Goal: Transaction & Acquisition: Purchase product/service

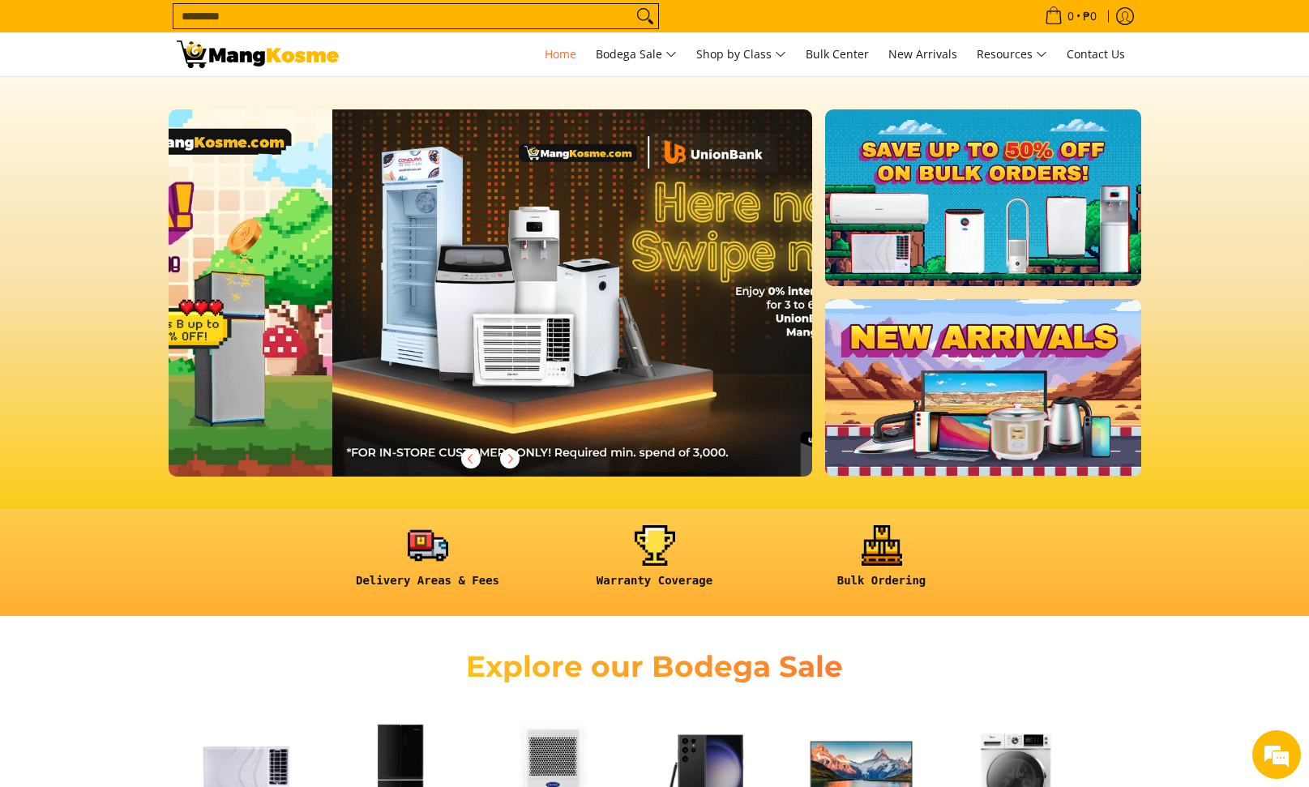
scroll to position [0, 644]
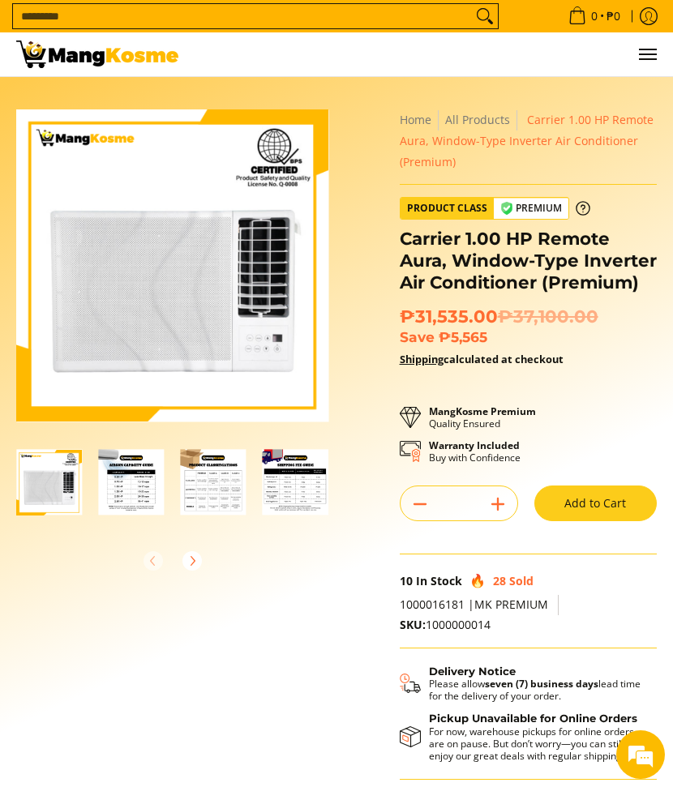
click at [374, 153] on div "Skip to Main Content Enable zoom Disable zoom Enable zoom Disable zoom Enable z…" at bounding box center [336, 475] width 656 height 733
click at [579, 506] on button "Add to Cart" at bounding box center [595, 503] width 122 height 36
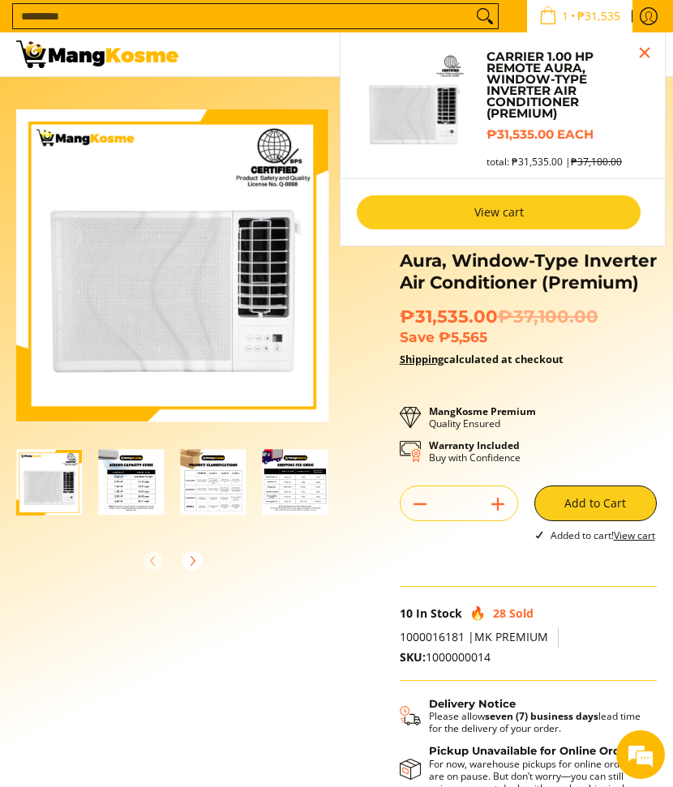
click at [527, 201] on link "View cart" at bounding box center [499, 212] width 284 height 34
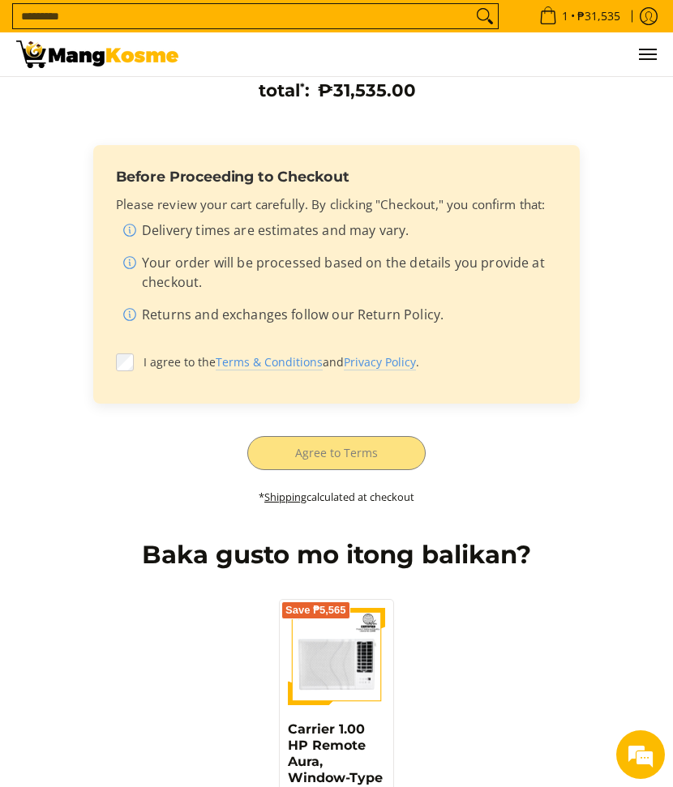
scroll to position [403, 0]
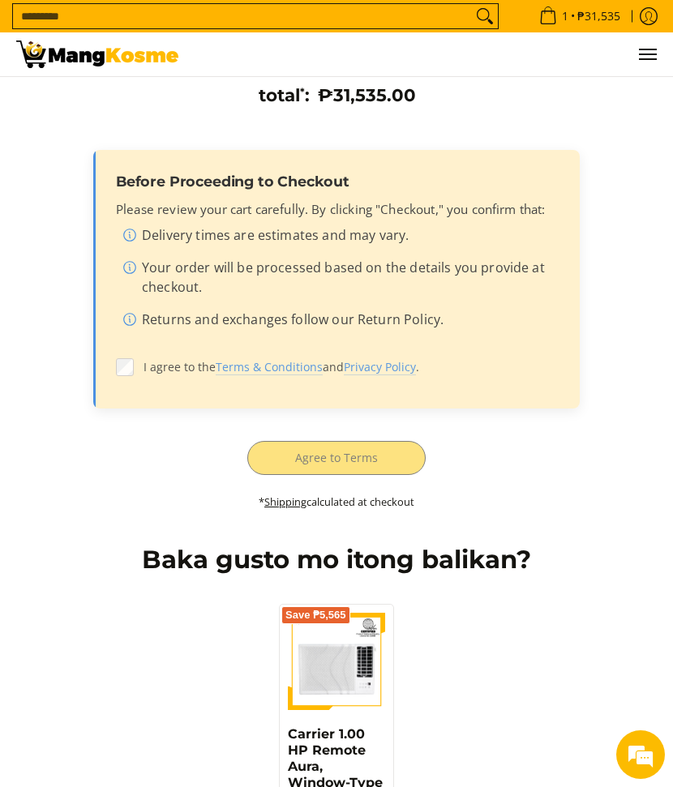
click at [135, 366] on label "I agree to the Terms & Conditions and Privacy Policy ." at bounding box center [336, 367] width 441 height 31
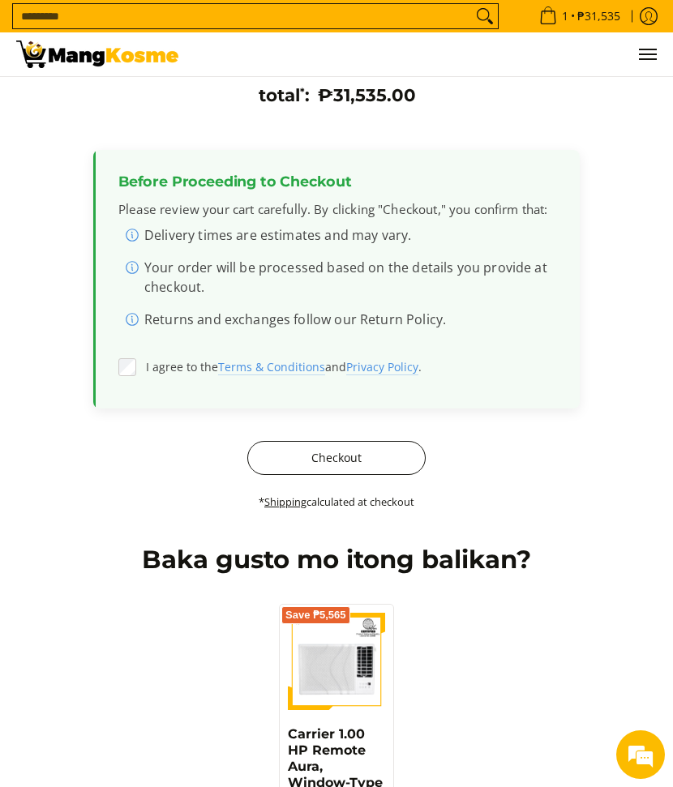
click at [389, 461] on button "Checkout" at bounding box center [336, 458] width 178 height 34
